Goal: Task Accomplishment & Management: Complete application form

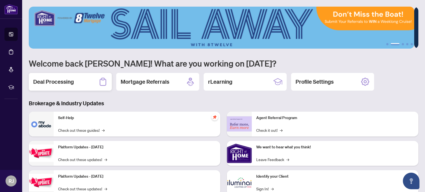
click at [98, 82] on div "Deal Processing" at bounding box center [70, 82] width 83 height 18
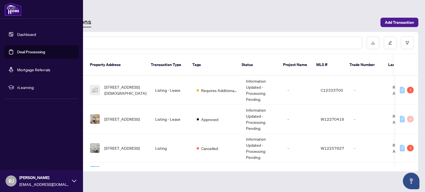
click at [21, 32] on link "Dashboard" at bounding box center [26, 34] width 19 height 5
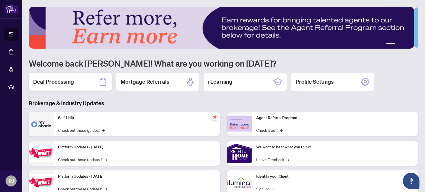
drag, startPoint x: 100, startPoint y: 34, endPoint x: 54, endPoint y: 84, distance: 67.4
click at [54, 84] on div "1 2 3 4 5 Welcome back Rupal! What are you working on today? Deal Processing Mo…" at bounding box center [224, 120] width 390 height 226
click at [54, 84] on h2 "Deal Processing" at bounding box center [53, 82] width 41 height 8
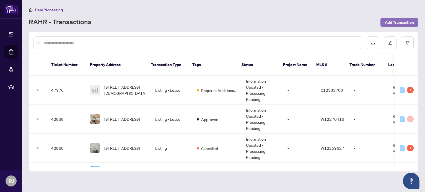
click at [398, 20] on span "Add Transaction" at bounding box center [399, 22] width 29 height 9
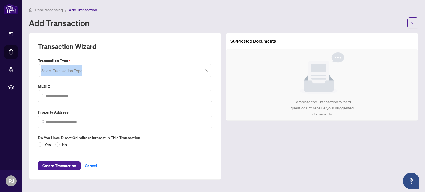
drag, startPoint x: 95, startPoint y: 77, endPoint x: 88, endPoint y: 66, distance: 13.3
click at [88, 66] on div "Transaction Type * Select Transaction Type MLS ID Property Address Do you have …" at bounding box center [125, 103] width 179 height 90
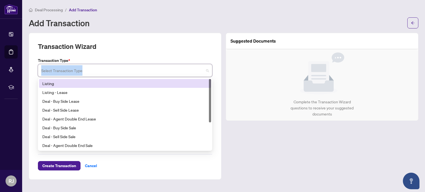
click at [88, 66] on input "search" at bounding box center [122, 71] width 163 height 12
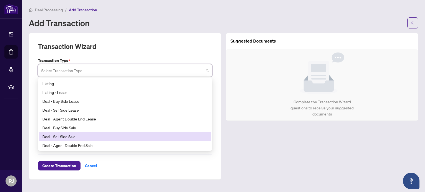
click at [56, 137] on div "Deal - Sell Side Sale" at bounding box center [124, 137] width 165 height 6
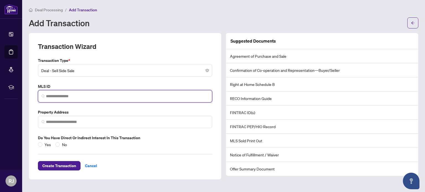
click at [60, 96] on input "search" at bounding box center [127, 97] width 163 height 6
click at [67, 65] on span "Deal - Sell Side Sale" at bounding box center [125, 70] width 168 height 11
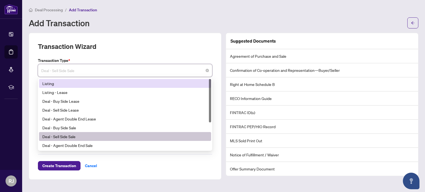
click at [65, 81] on div "Listing" at bounding box center [124, 84] width 165 height 6
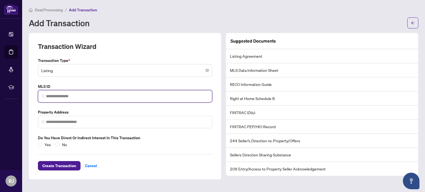
click at [59, 96] on input "search" at bounding box center [127, 97] width 163 height 6
type input "*"
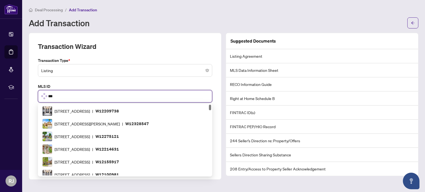
click at [59, 96] on input "***" at bounding box center [128, 97] width 160 height 6
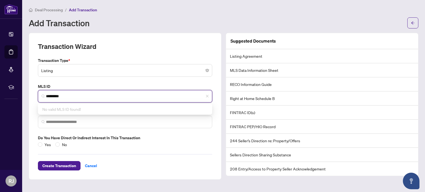
type input "*********"
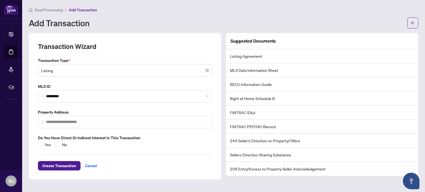
click at [28, 129] on div "Transaction Wizard Transaction Type * Listing 13 14 Listing Listing - Lease Dea…" at bounding box center [125, 106] width 197 height 147
click at [62, 166] on span "Create Transaction" at bounding box center [59, 166] width 34 height 9
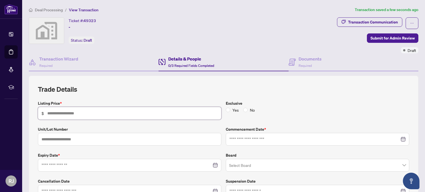
click at [93, 115] on input "text" at bounding box center [132, 113] width 170 height 6
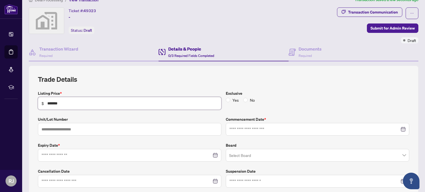
scroll to position [11, 0]
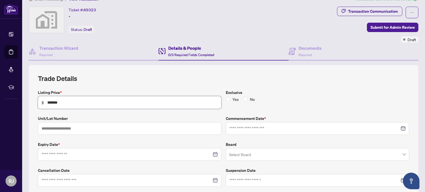
type input "*******"
click at [63, 130] on input "text" at bounding box center [129, 128] width 183 height 13
click at [55, 149] on div at bounding box center [129, 154] width 183 height 13
type input "****"
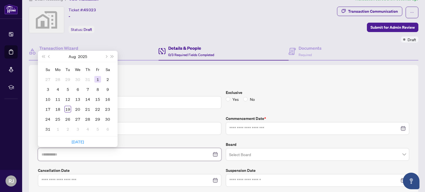
type input "**********"
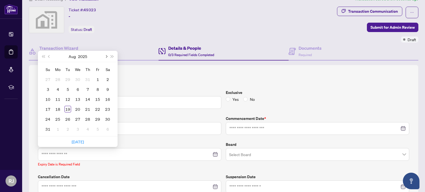
click at [104, 55] on button "Next month (PageDown)" at bounding box center [106, 56] width 6 height 11
type input "**********"
click at [68, 90] on div "4" at bounding box center [67, 89] width 7 height 7
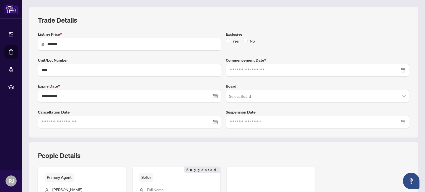
scroll to position [71, 0]
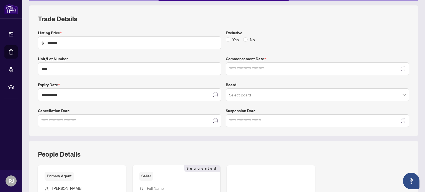
click at [248, 61] on div "Commencement Date *" at bounding box center [318, 65] width 188 height 19
click at [245, 66] on input at bounding box center [314, 69] width 170 height 6
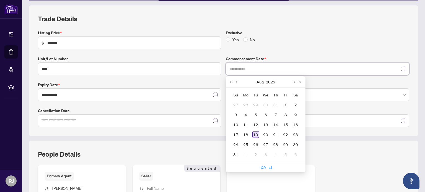
type input "**********"
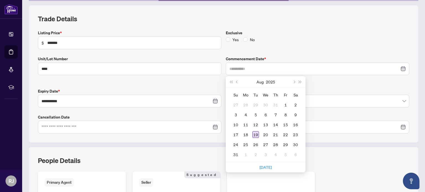
click at [253, 133] on div "19" at bounding box center [255, 134] width 7 height 7
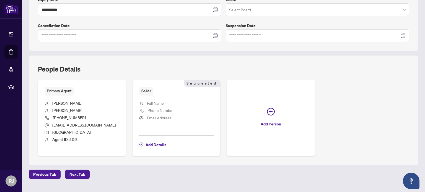
scroll to position [157, 0]
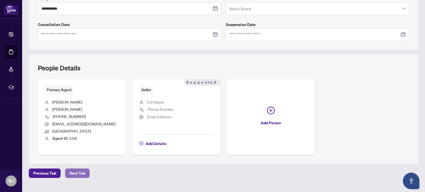
click at [82, 175] on span "Next Tab" at bounding box center [77, 173] width 16 height 9
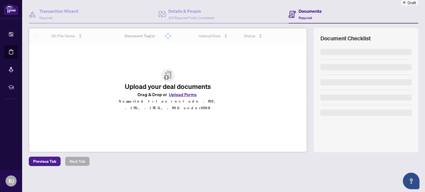
scroll to position [47, 0]
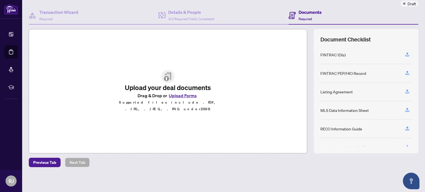
click at [182, 99] on button "Upload Forms" at bounding box center [182, 95] width 31 height 7
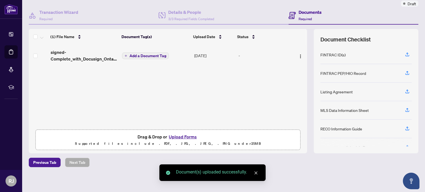
click at [169, 134] on button "Upload Forms" at bounding box center [182, 136] width 31 height 7
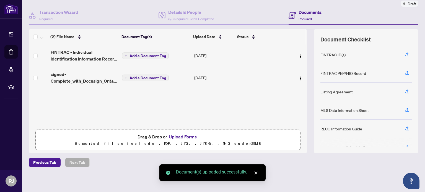
click at [255, 173] on icon "close" at bounding box center [256, 173] width 4 height 4
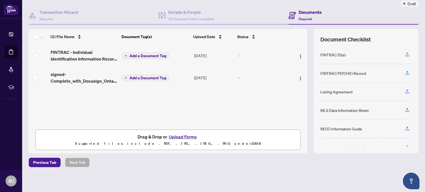
scroll to position [0, 0]
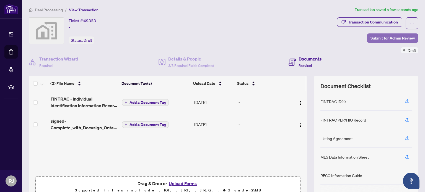
click at [375, 37] on span "Submit for Admin Review" at bounding box center [392, 38] width 44 height 9
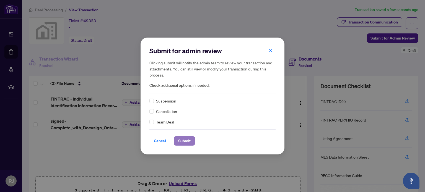
click at [187, 139] on span "Submit" at bounding box center [184, 141] width 12 height 9
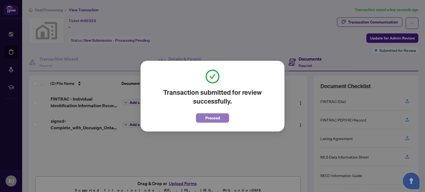
click at [205, 121] on span "Proceed" at bounding box center [212, 118] width 15 height 9
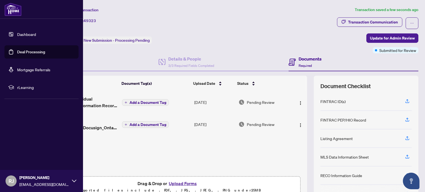
click at [5, 13] on img at bounding box center [12, 9] width 17 height 13
